Goal: Register for event/course

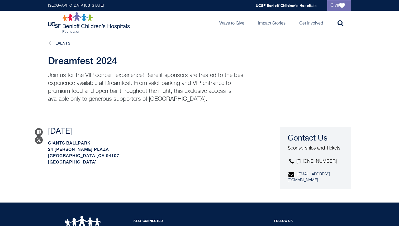
click at [65, 44] on link "Events" at bounding box center [62, 43] width 15 height 4
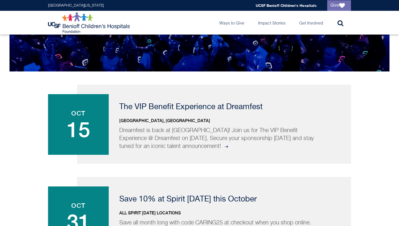
scroll to position [59, 0]
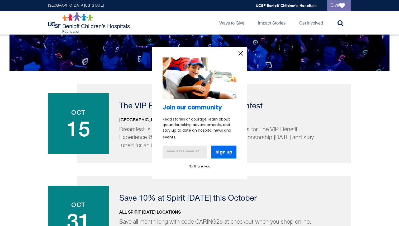
click at [239, 50] on icon "information" at bounding box center [241, 53] width 8 height 8
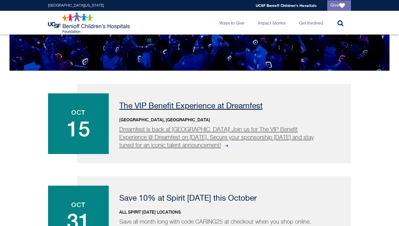
click at [203, 109] on p "The VIP Benefit Experience at Dreamfest" at bounding box center [228, 106] width 218 height 8
